Goal: Information Seeking & Learning: Understand process/instructions

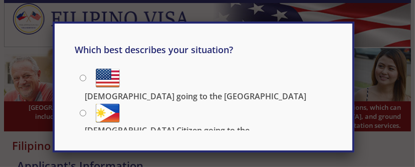
scroll to position [11, 0]
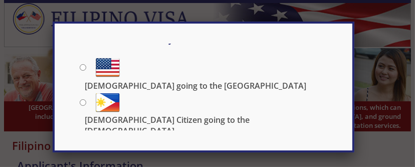
click at [118, 109] on img at bounding box center [108, 102] width 24 height 24
click at [86, 106] on input "[DEMOGRAPHIC_DATA] Citizen going to the [DEMOGRAPHIC_DATA]" at bounding box center [83, 102] width 7 height 7
radio input "true"
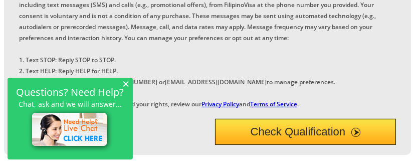
scroll to position [401, 0]
